Goal: Information Seeking & Learning: Learn about a topic

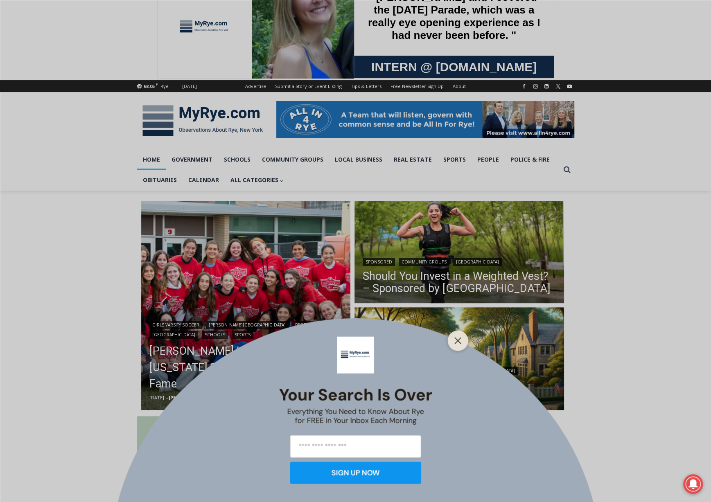
scroll to position [41, 0]
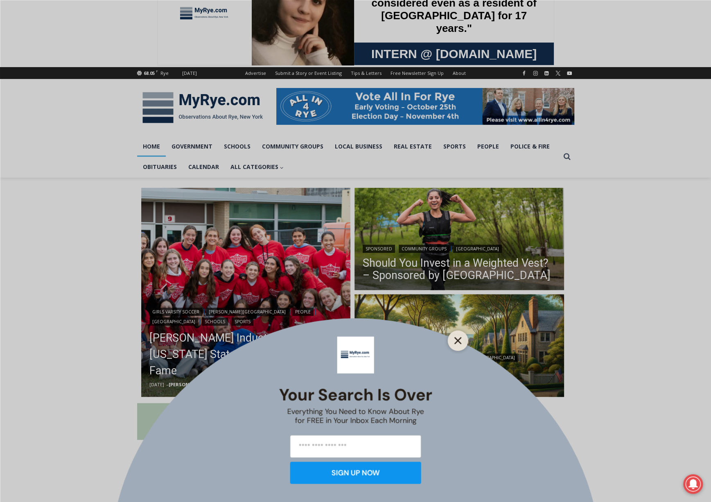
click at [462, 342] on button "Close" at bounding box center [457, 340] width 11 height 11
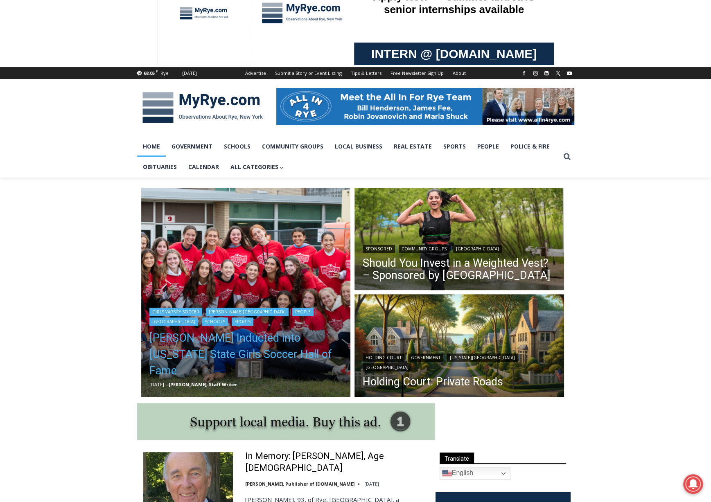
click at [236, 358] on link "[PERSON_NAME] Inducted into [US_STATE] State Girls Soccer Hall of Fame" at bounding box center [245, 354] width 193 height 49
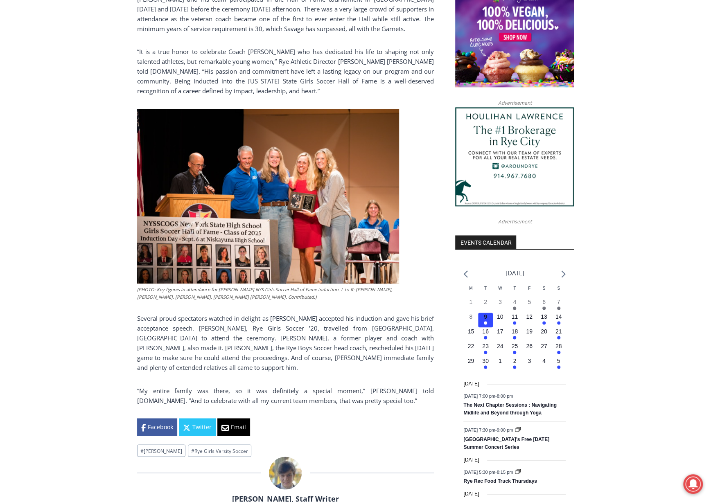
scroll to position [696, 0]
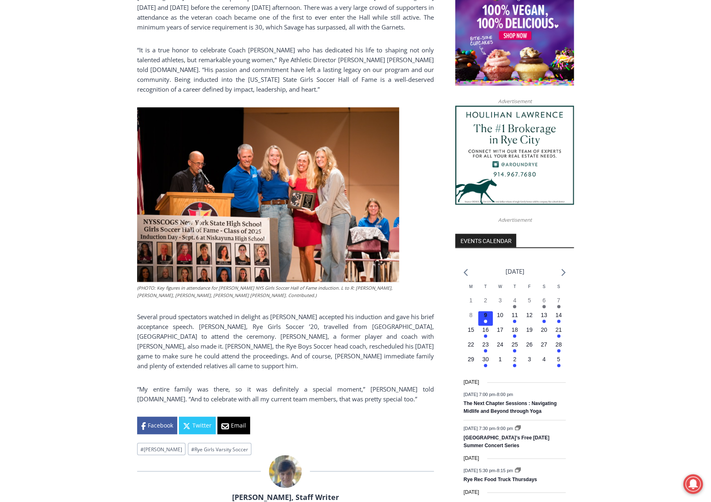
drag, startPoint x: 326, startPoint y: 288, endPoint x: 325, endPoint y: 276, distance: 11.5
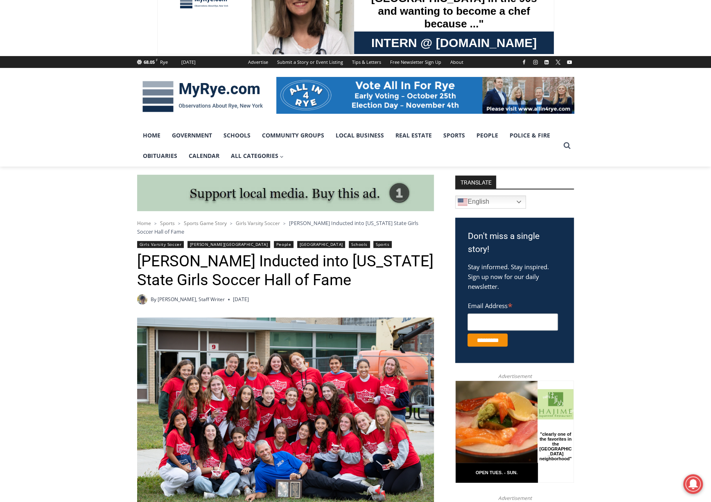
scroll to position [0, 0]
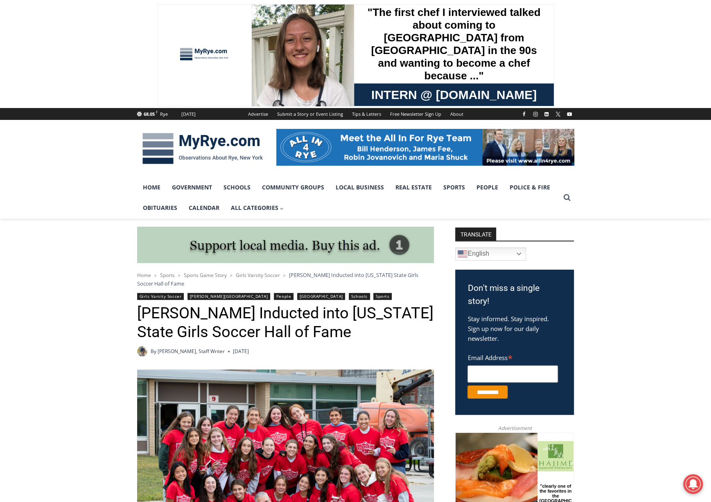
drag, startPoint x: 400, startPoint y: 332, endPoint x: 367, endPoint y: 214, distance: 123.1
click at [196, 136] on img at bounding box center [202, 148] width 131 height 43
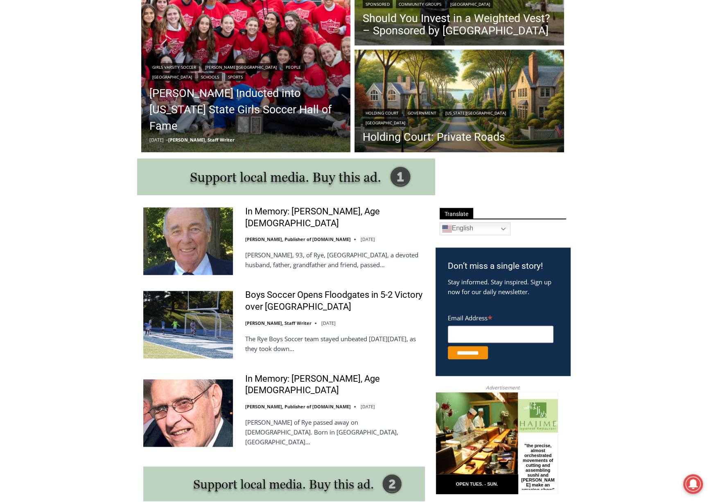
scroll to position [286, 0]
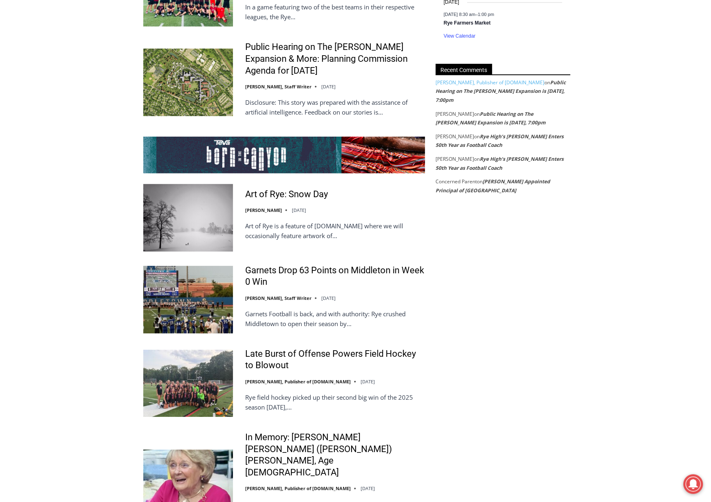
drag, startPoint x: 611, startPoint y: 375, endPoint x: 601, endPoint y: 406, distance: 33.3
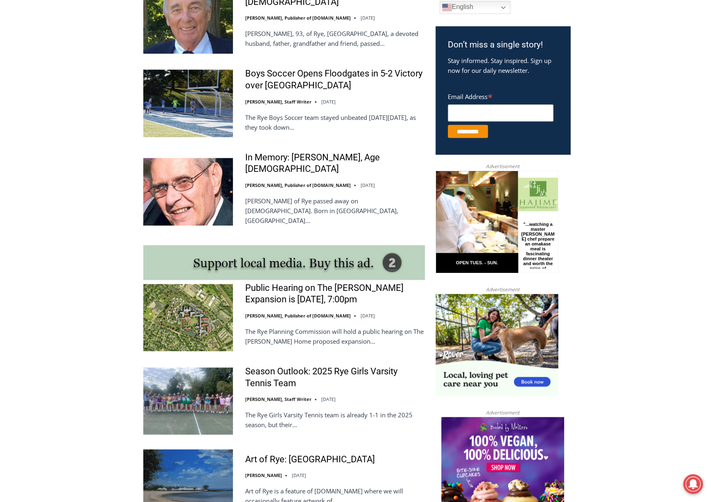
scroll to position [0, 0]
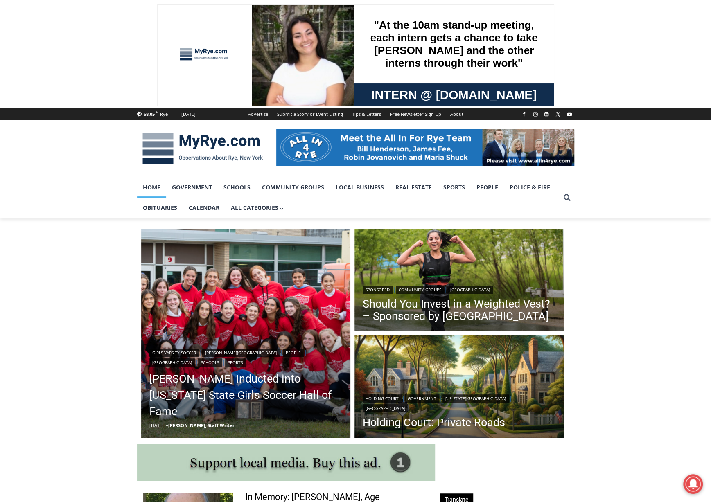
drag, startPoint x: 588, startPoint y: 417, endPoint x: 606, endPoint y: 250, distance: 168.3
